Goal: Task Accomplishment & Management: Complete application form

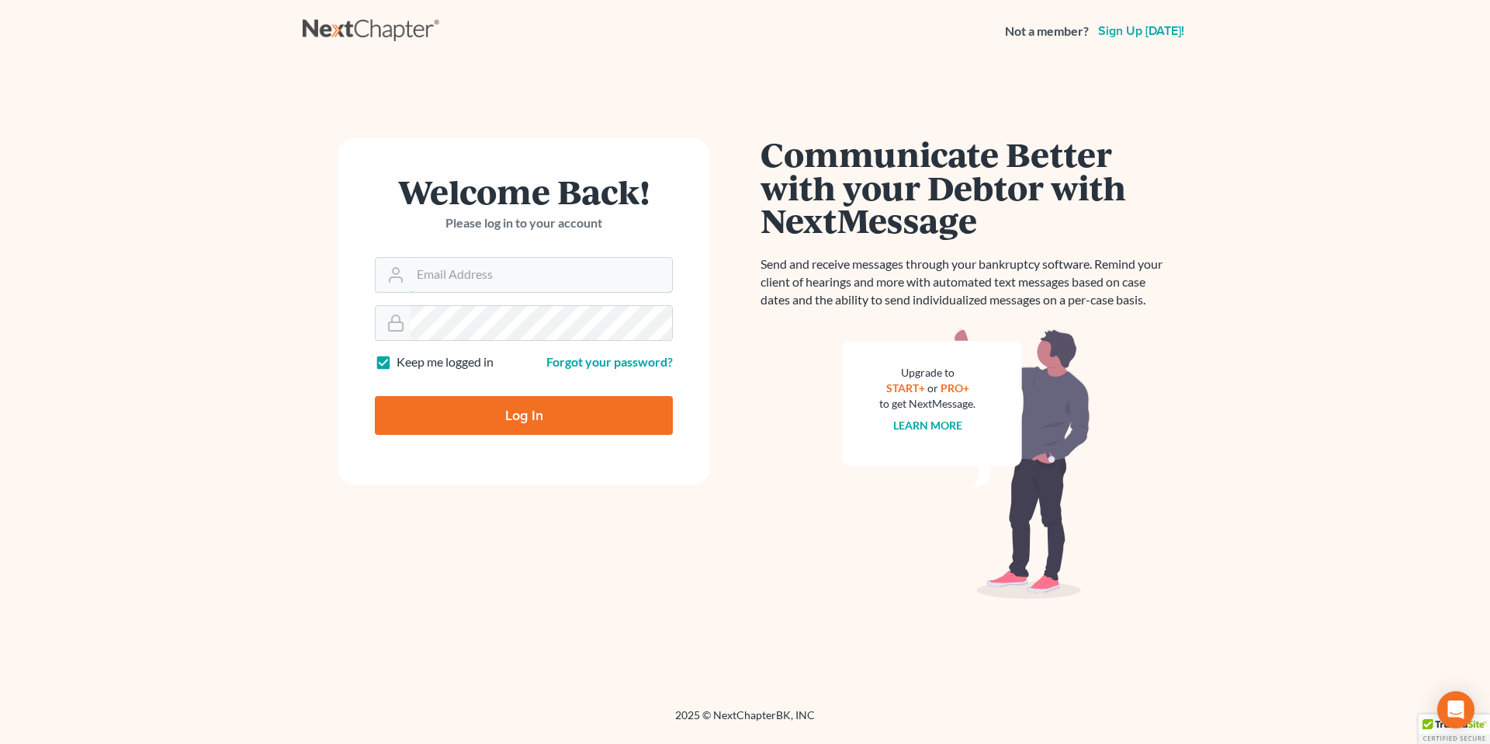
type input "[EMAIL_ADDRESS][PERSON_NAME][DOMAIN_NAME]"
click at [524, 412] on input "Log In" at bounding box center [524, 415] width 298 height 39
type input "Thinking..."
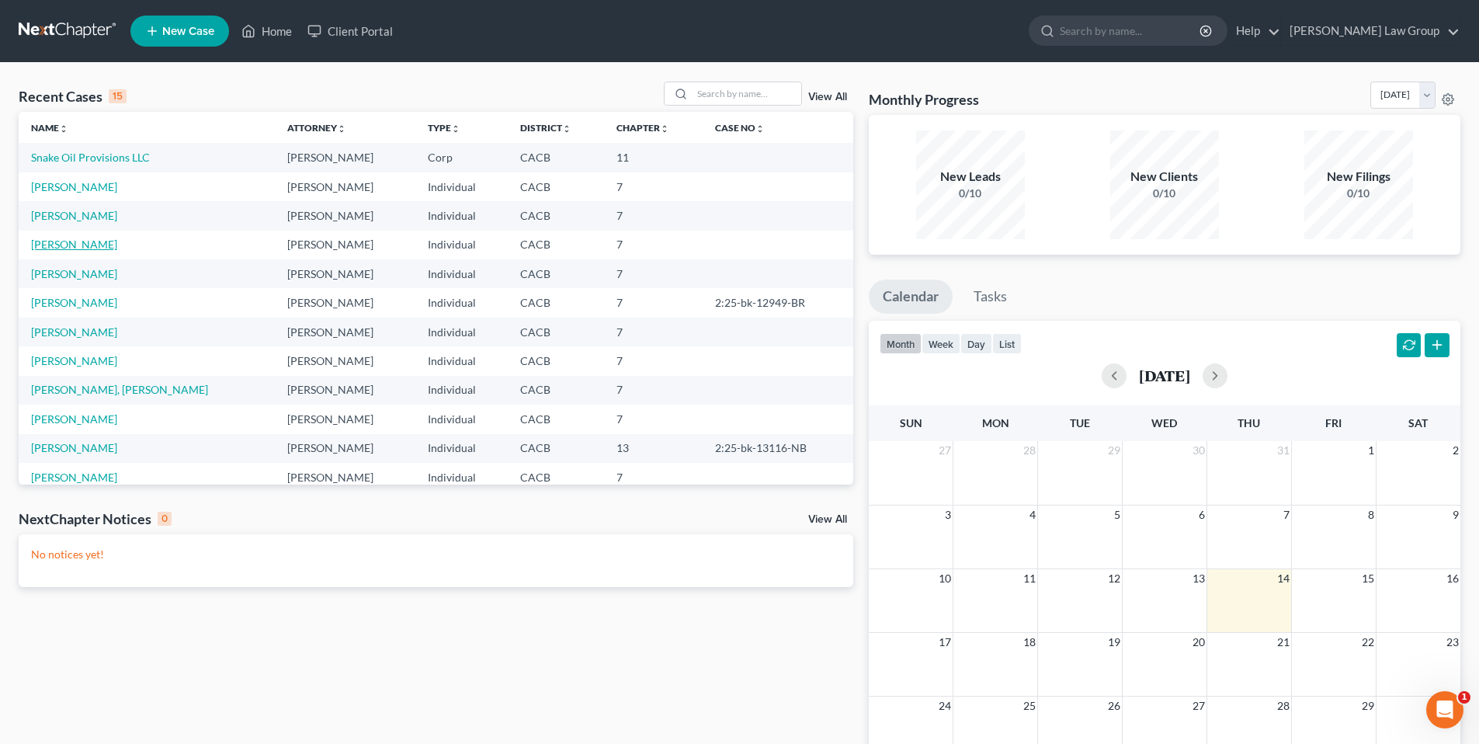
click at [83, 245] on link "Miller, William" at bounding box center [74, 244] width 86 height 13
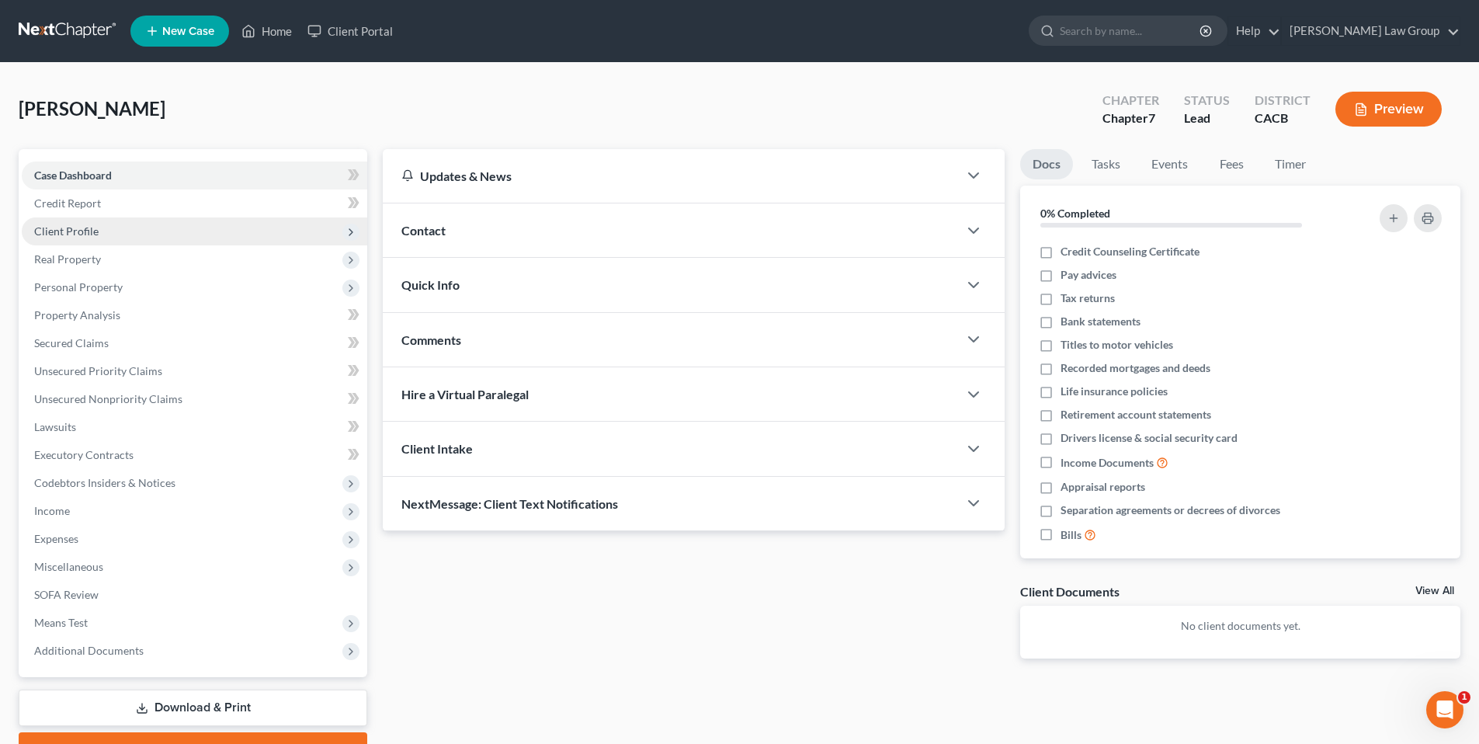
click at [85, 228] on span "Client Profile" at bounding box center [66, 230] width 64 height 13
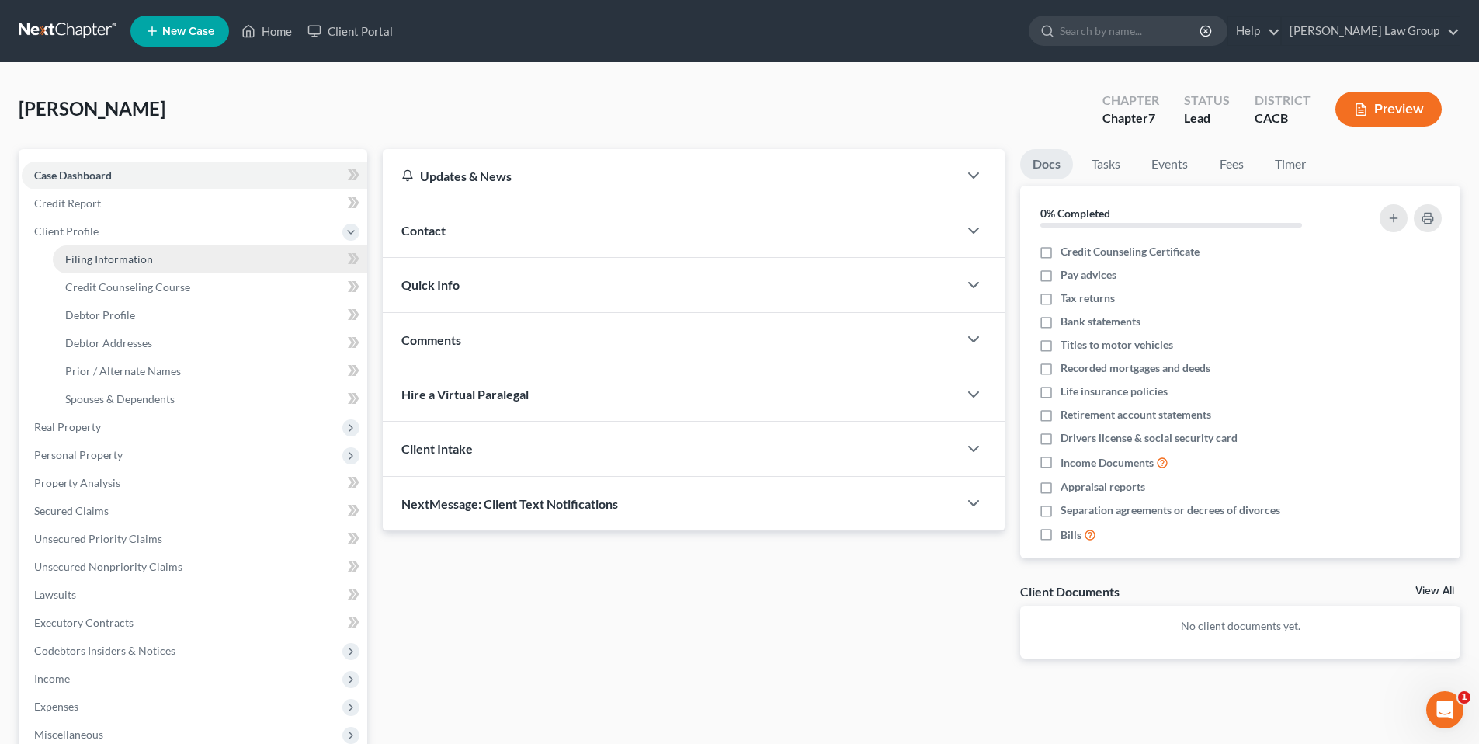
click at [82, 261] on span "Filing Information" at bounding box center [109, 258] width 88 height 13
select select "1"
select select "0"
select select "4"
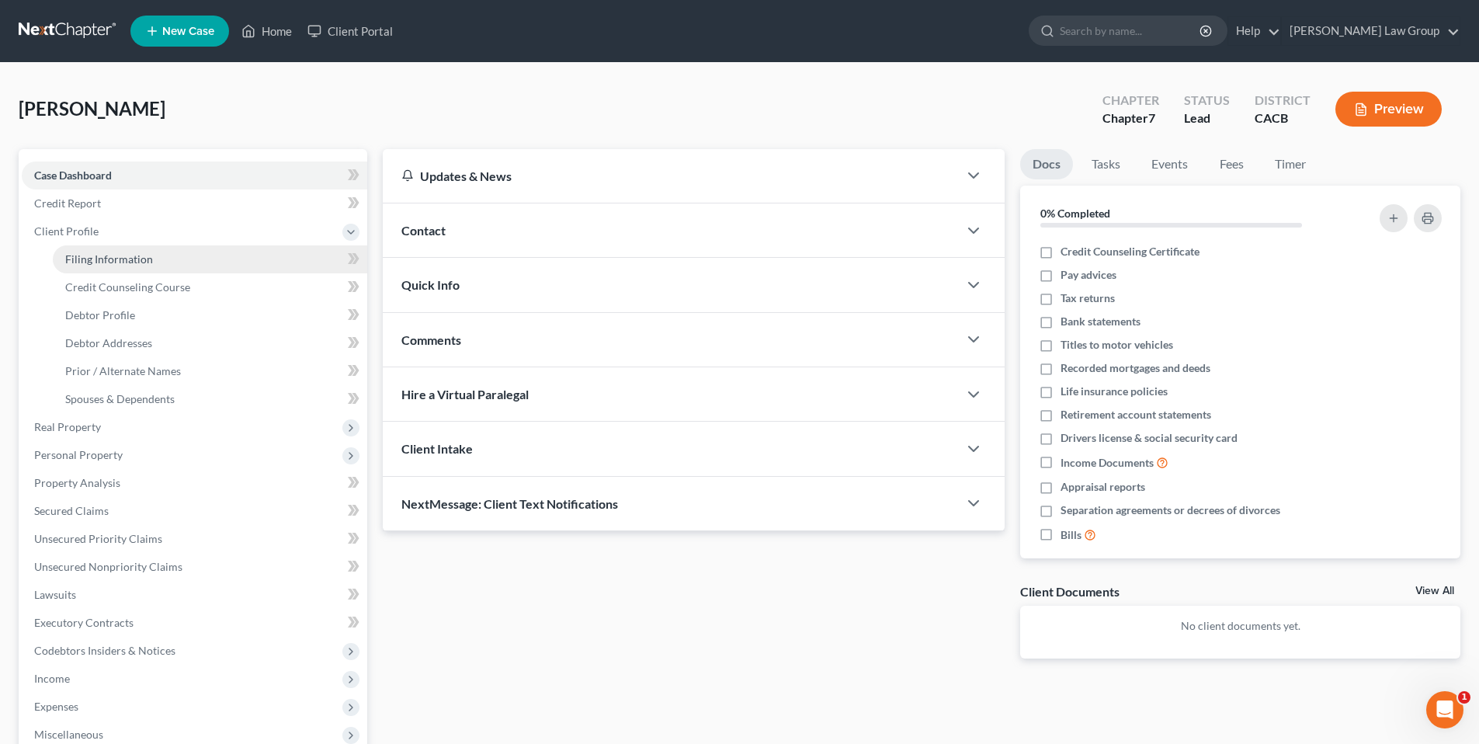
select select "1"
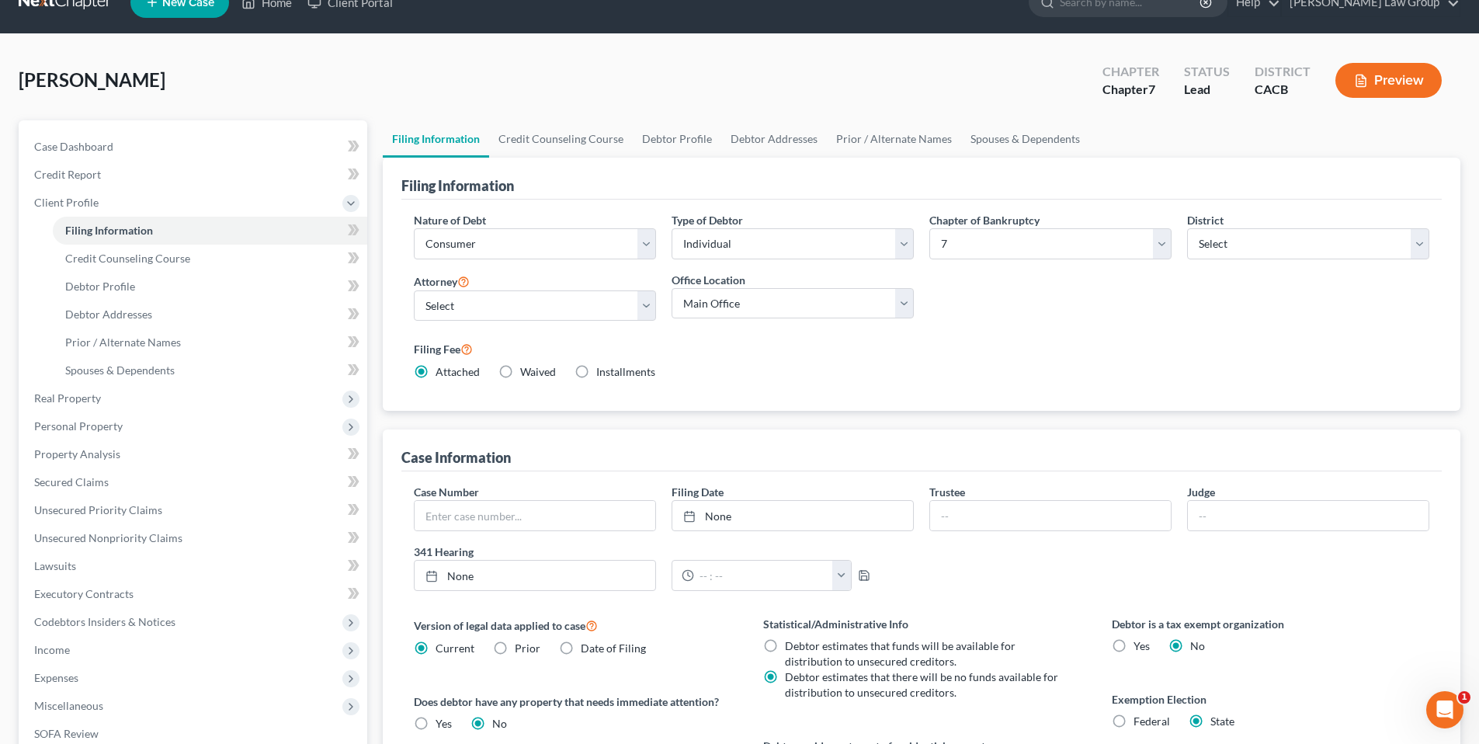
scroll to position [11, 0]
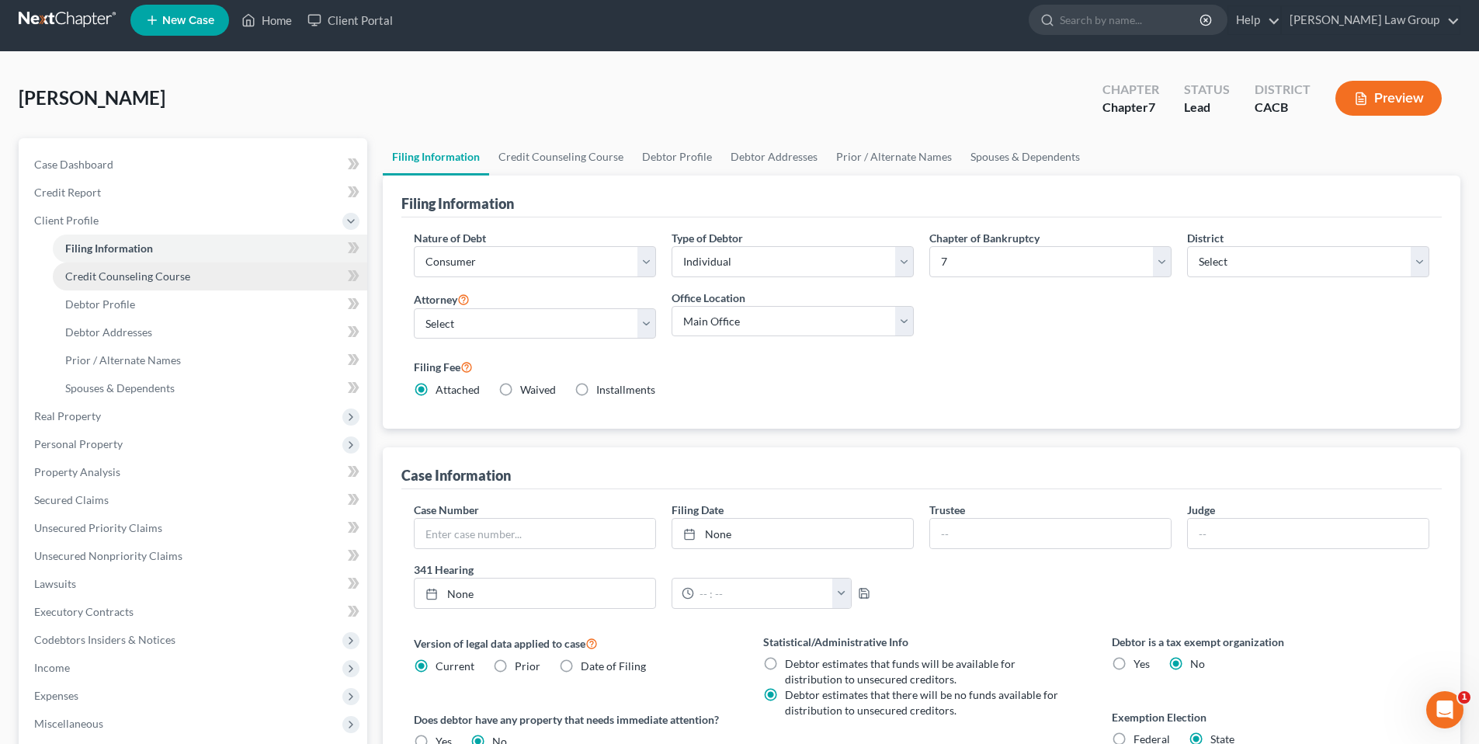
click at [184, 270] on span "Credit Counseling Course" at bounding box center [127, 275] width 125 height 13
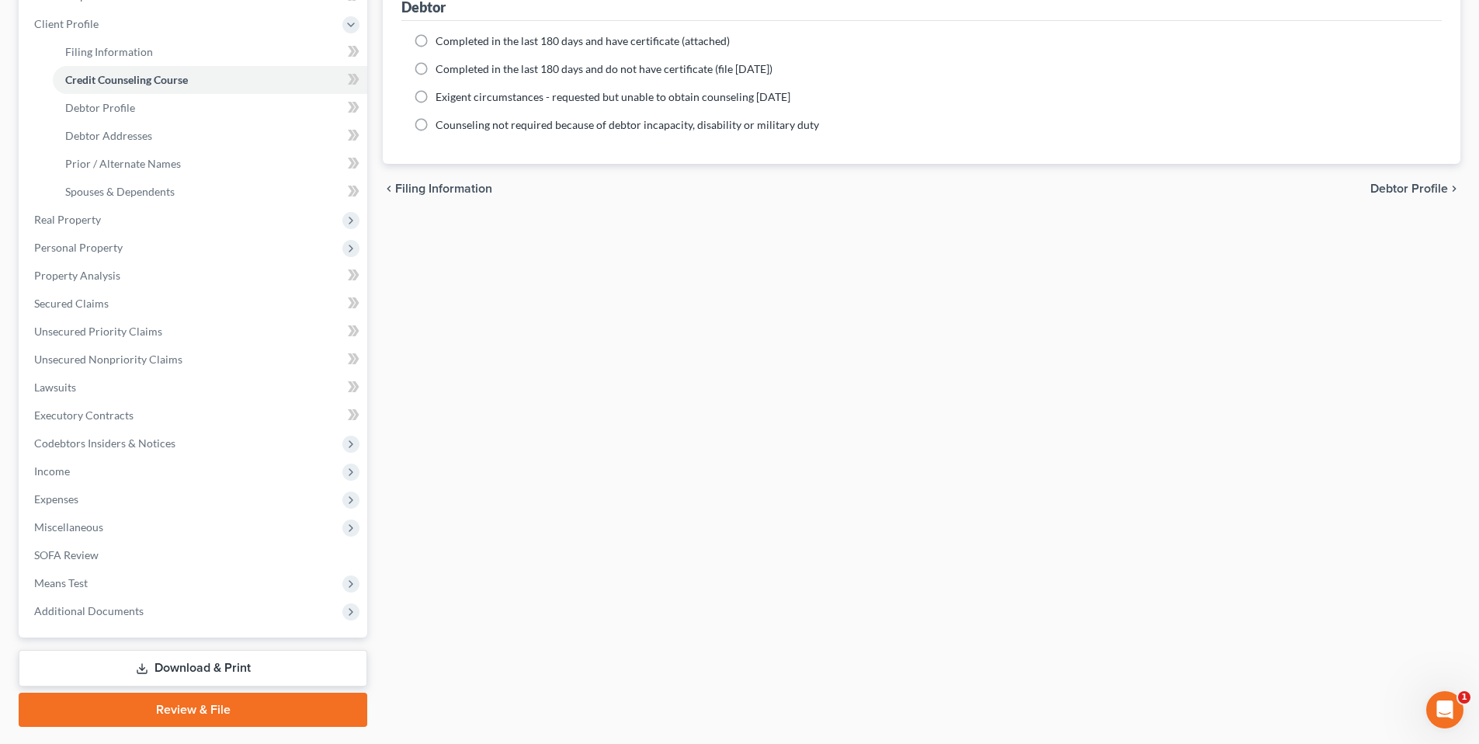
scroll to position [248, 0]
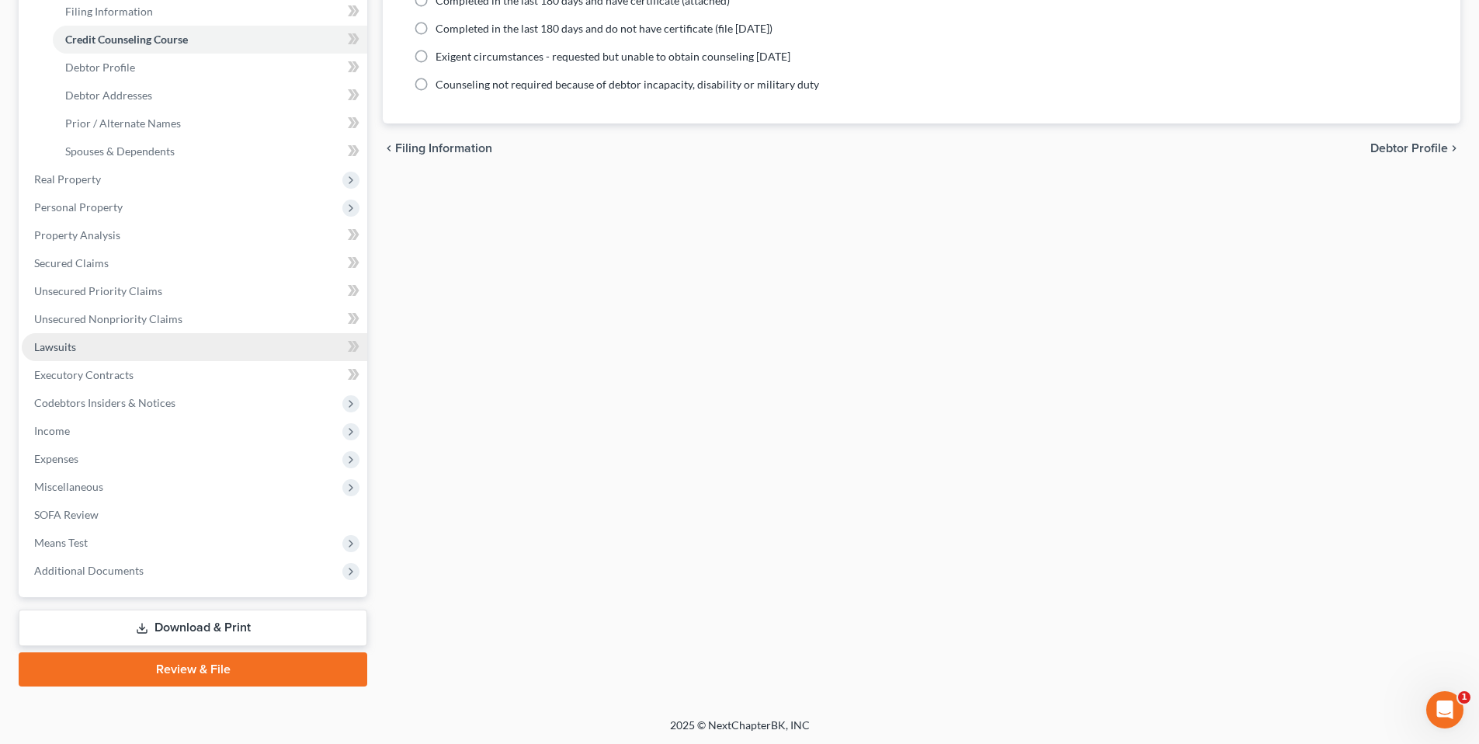
click at [69, 347] on span "Lawsuits" at bounding box center [55, 346] width 42 height 13
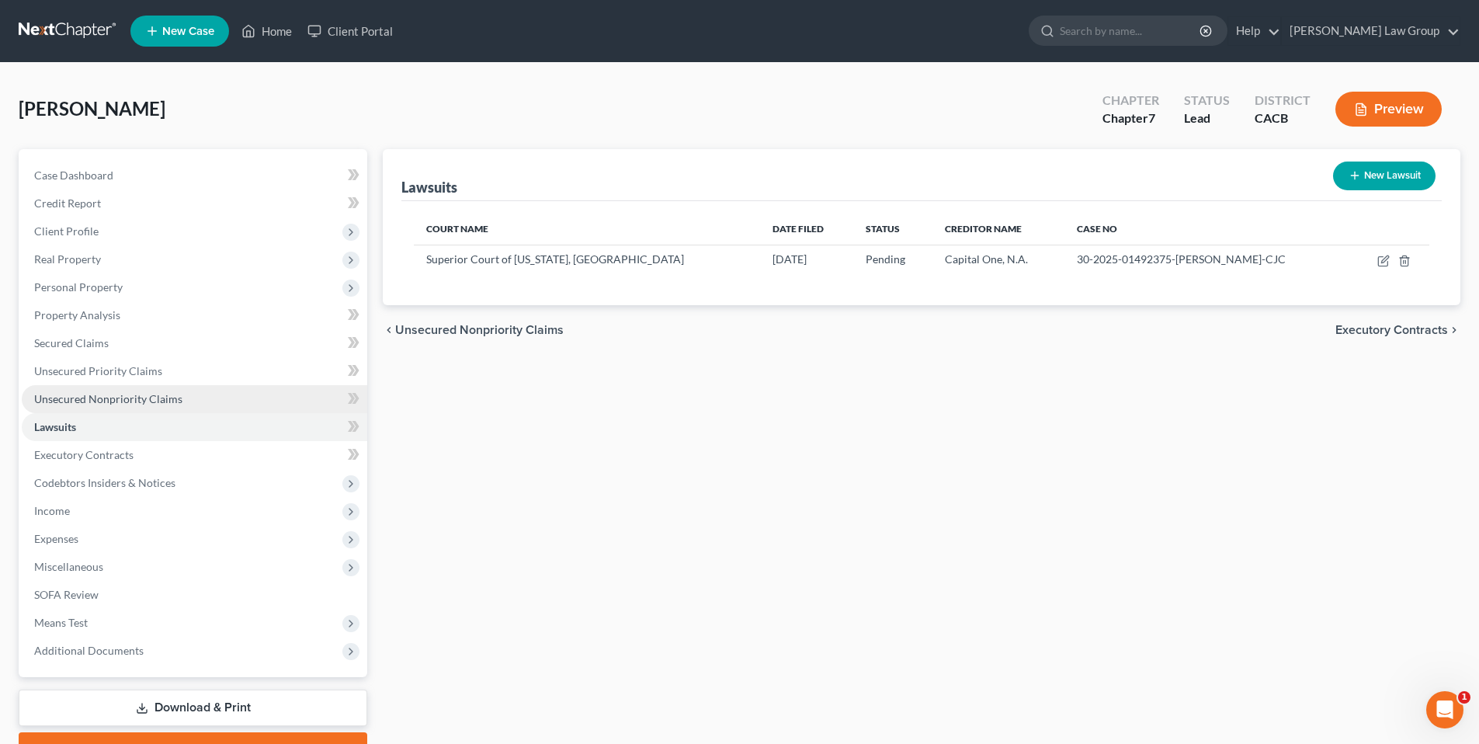
click at [134, 404] on span "Unsecured Nonpriority Claims" at bounding box center [108, 398] width 148 height 13
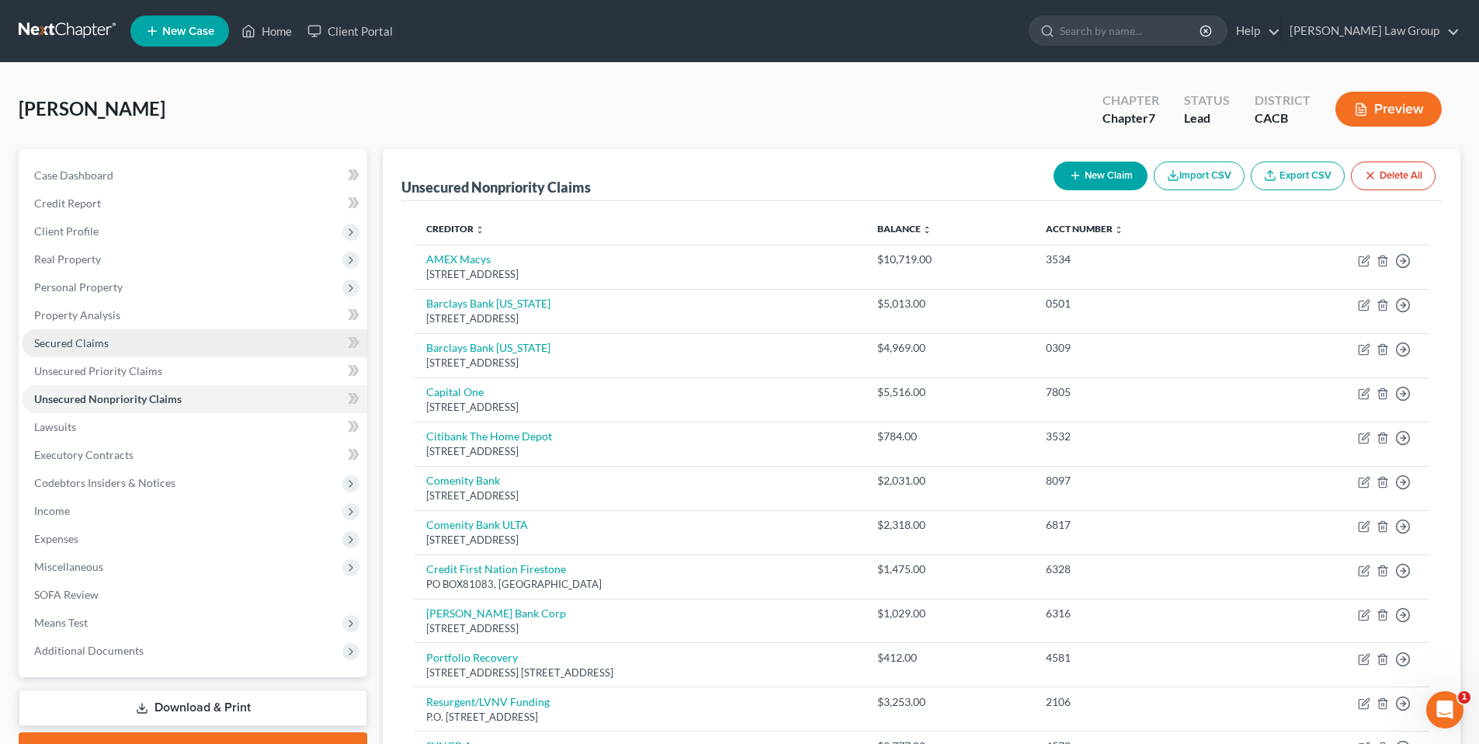
click at [85, 338] on span "Secured Claims" at bounding box center [71, 342] width 75 height 13
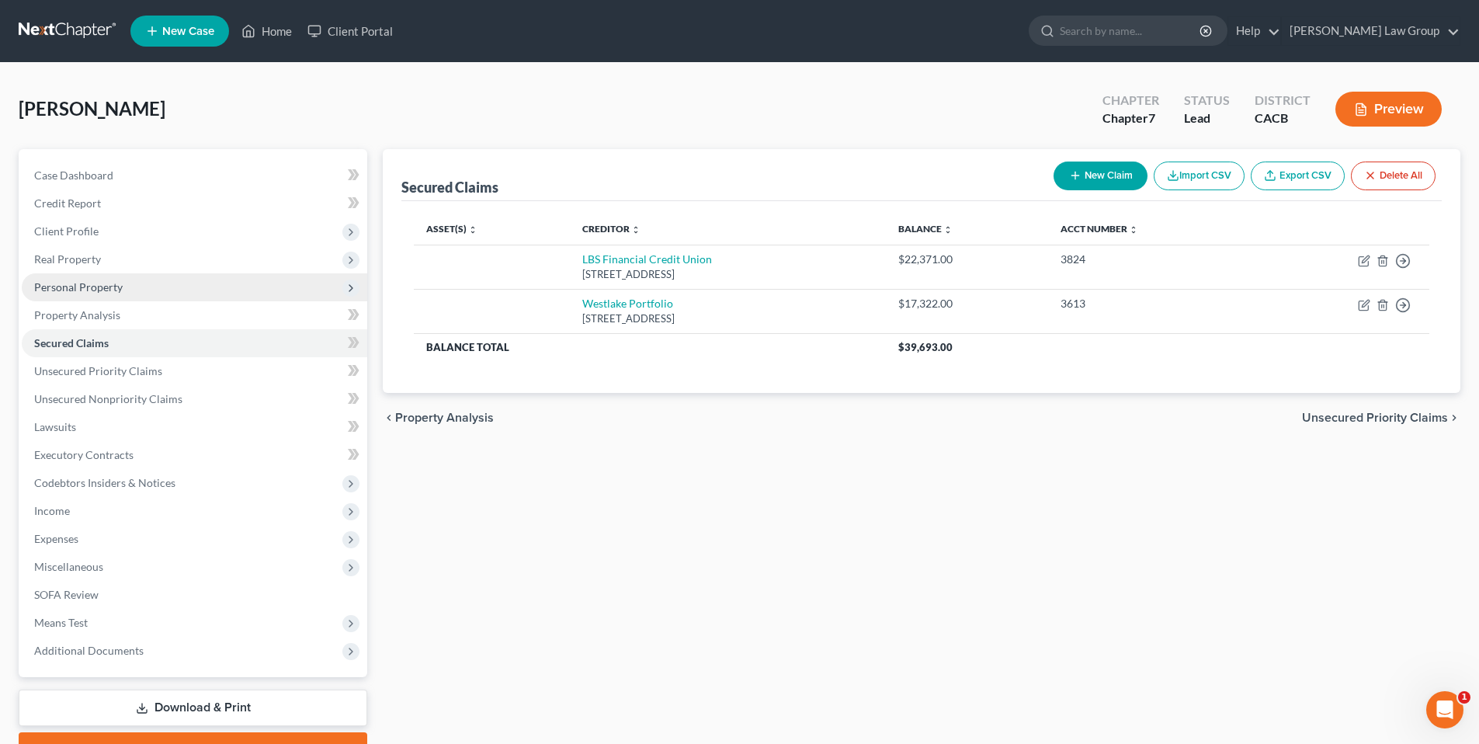
click at [110, 286] on span "Personal Property" at bounding box center [78, 286] width 88 height 13
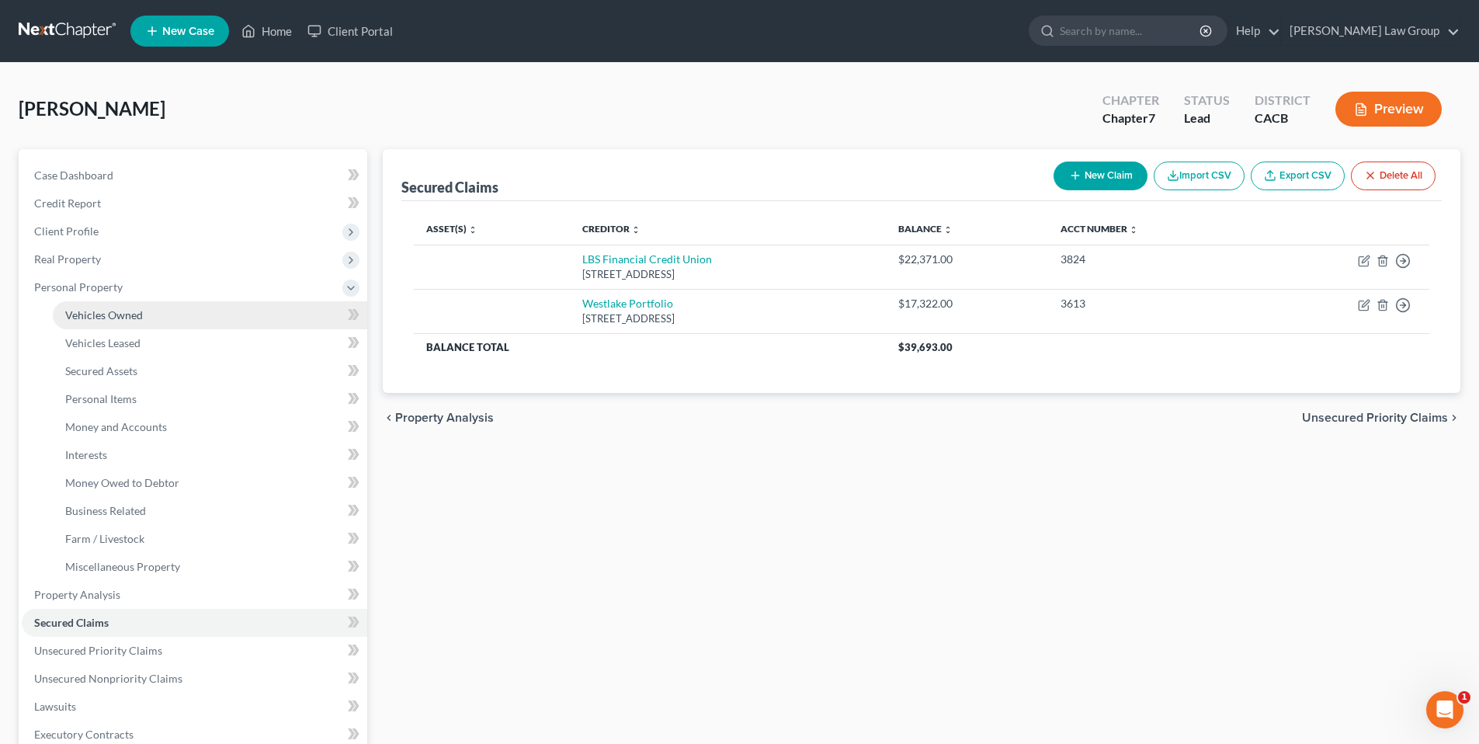
click at [110, 310] on span "Vehicles Owned" at bounding box center [104, 314] width 78 height 13
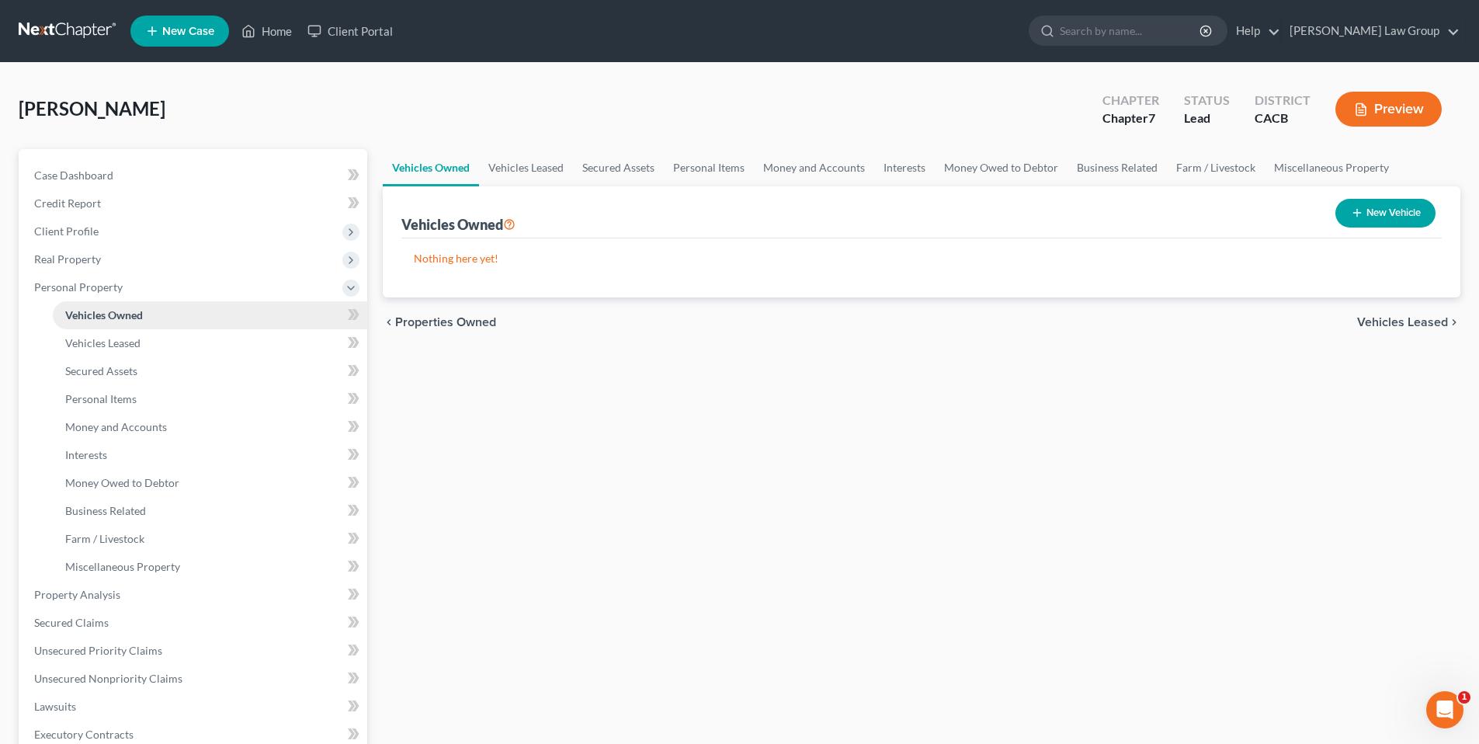
click at [131, 312] on span "Vehicles Owned" at bounding box center [104, 314] width 78 height 13
click at [1393, 210] on button "New Vehicle" at bounding box center [1385, 213] width 100 height 29
select select "0"
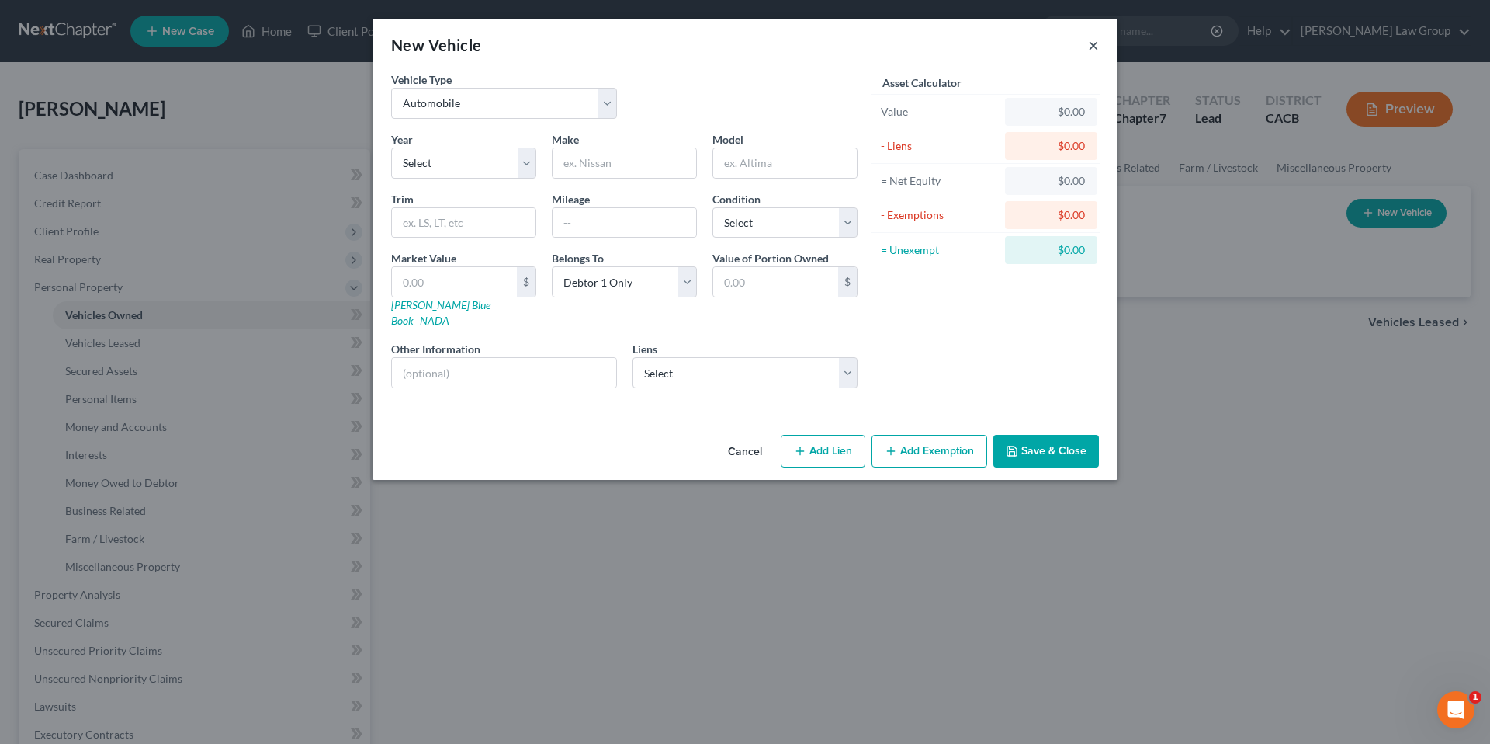
click at [1093, 48] on button "×" at bounding box center [1093, 45] width 11 height 19
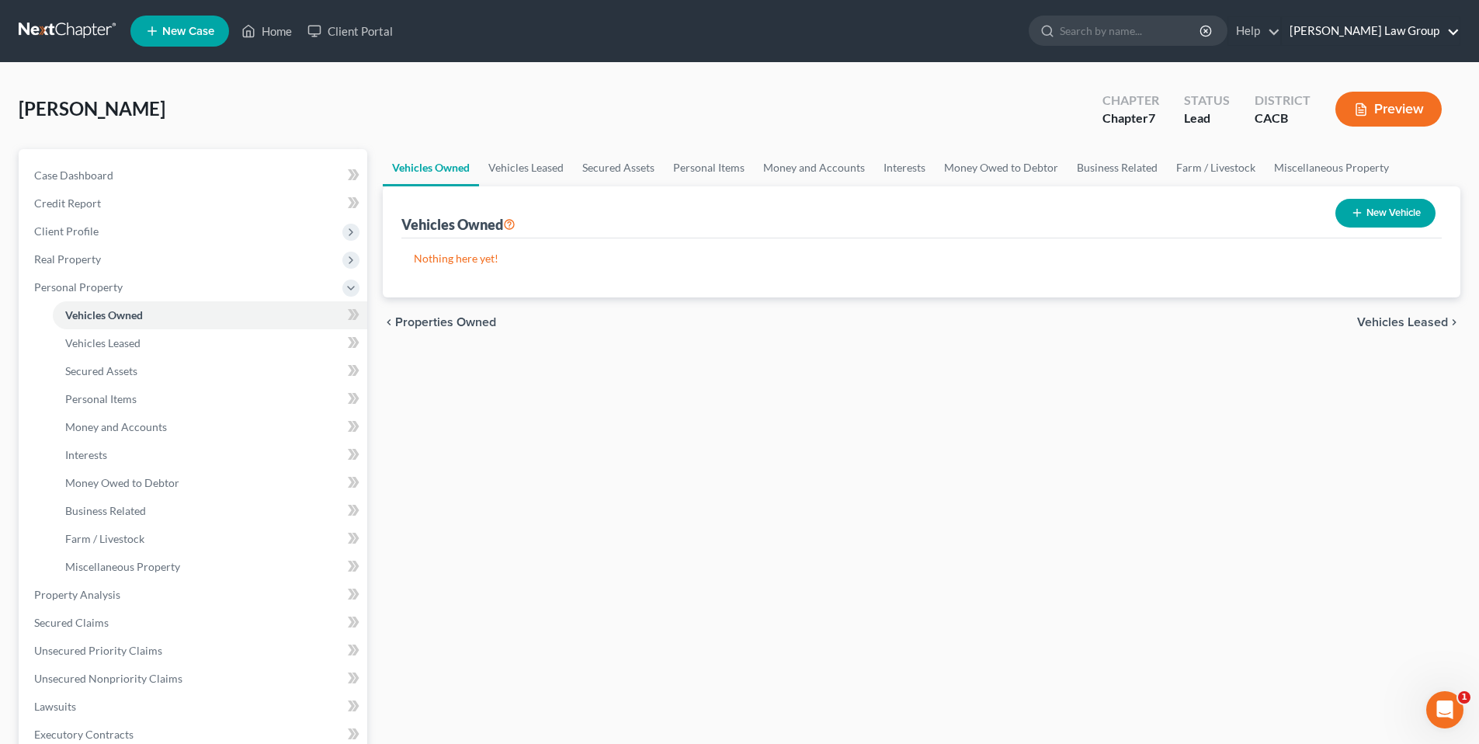
click at [1421, 29] on link "Goldbach Law Group" at bounding box center [1371, 31] width 178 height 28
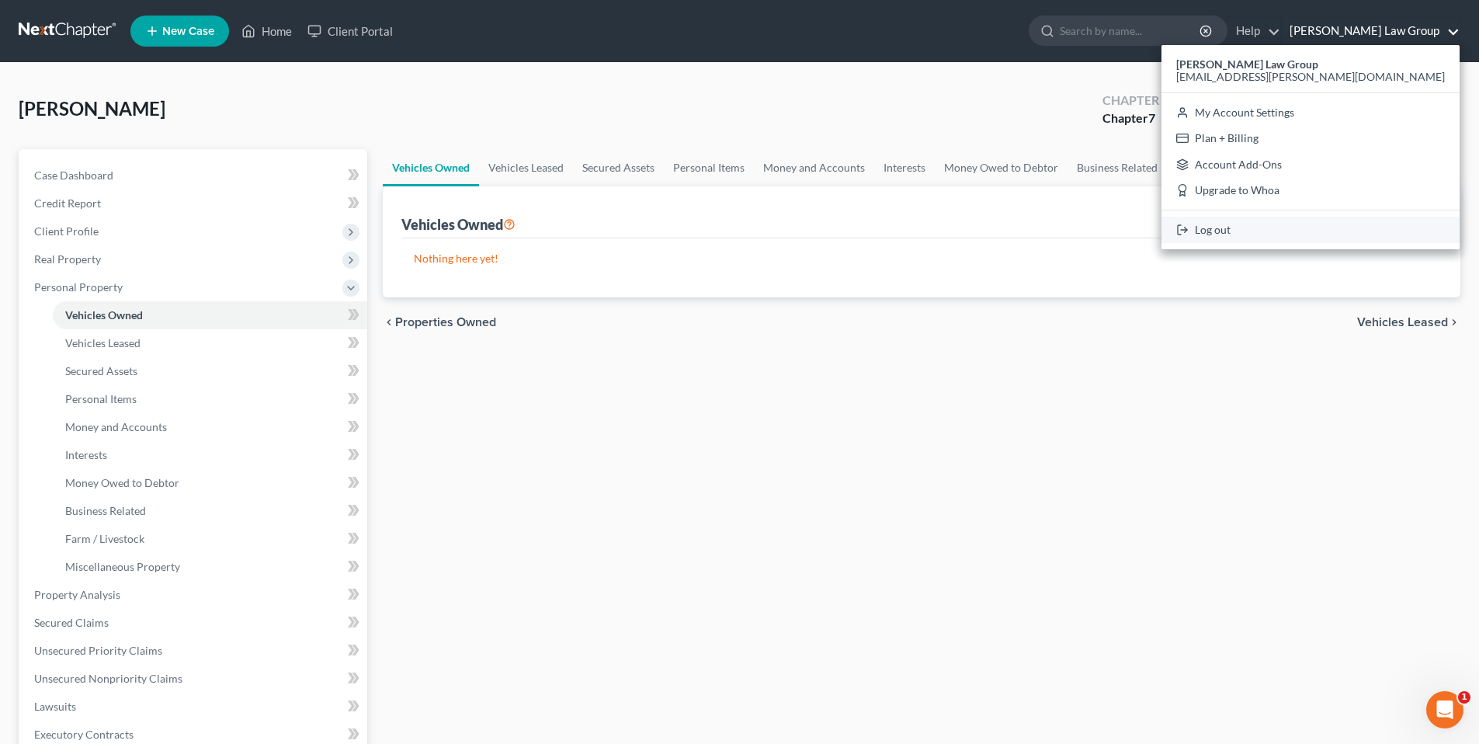
click at [1324, 228] on link "Log out" at bounding box center [1310, 230] width 298 height 26
